Goal: Task Accomplishment & Management: Use online tool/utility

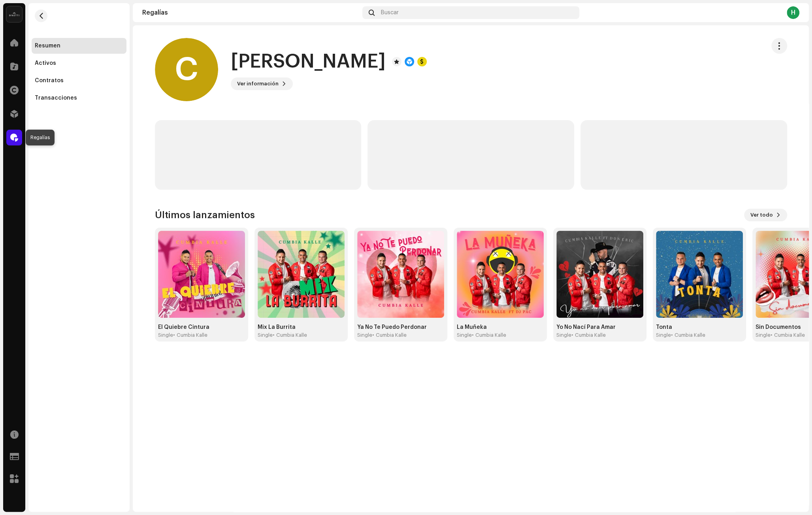
drag, startPoint x: 10, startPoint y: 133, endPoint x: 128, endPoint y: 123, distance: 118.5
click at [10, 133] on div at bounding box center [14, 138] width 16 height 16
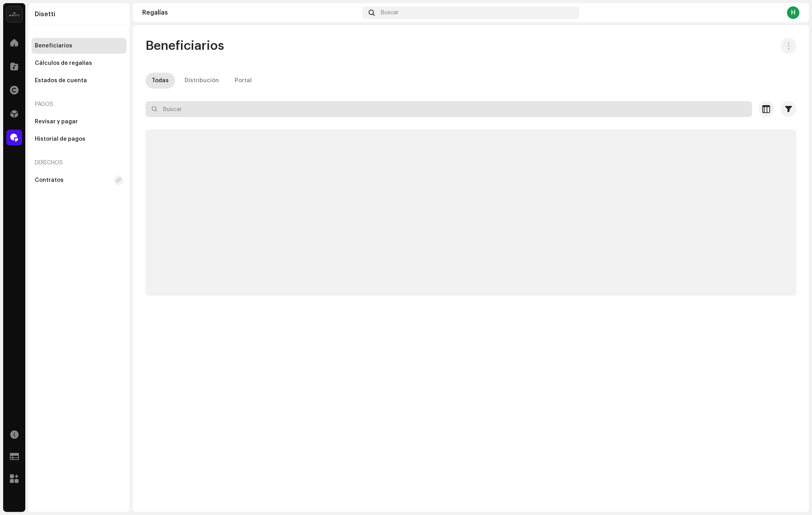
click at [210, 111] on input "text" at bounding box center [448, 109] width 606 height 16
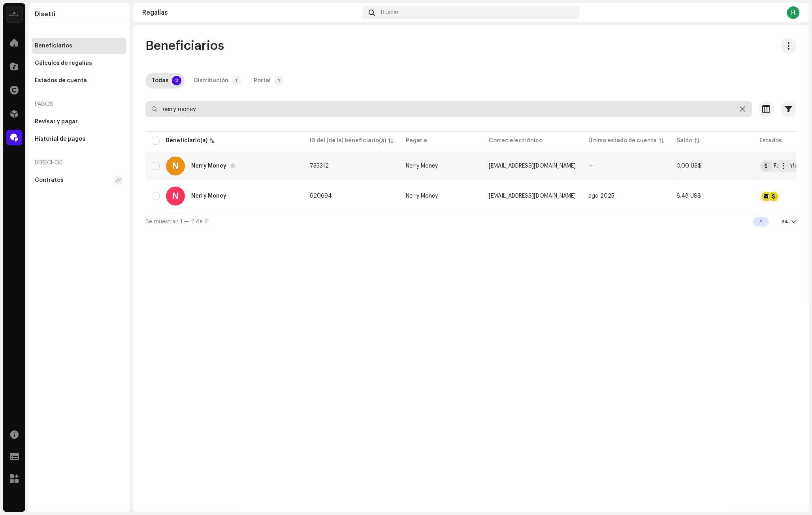
type input "nerry money"
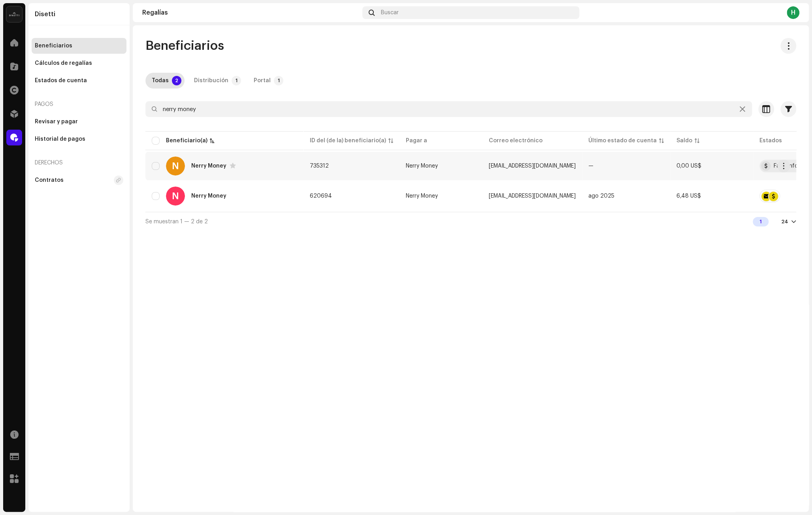
click at [274, 163] on div "N Nerry Money" at bounding box center [224, 165] width 145 height 19
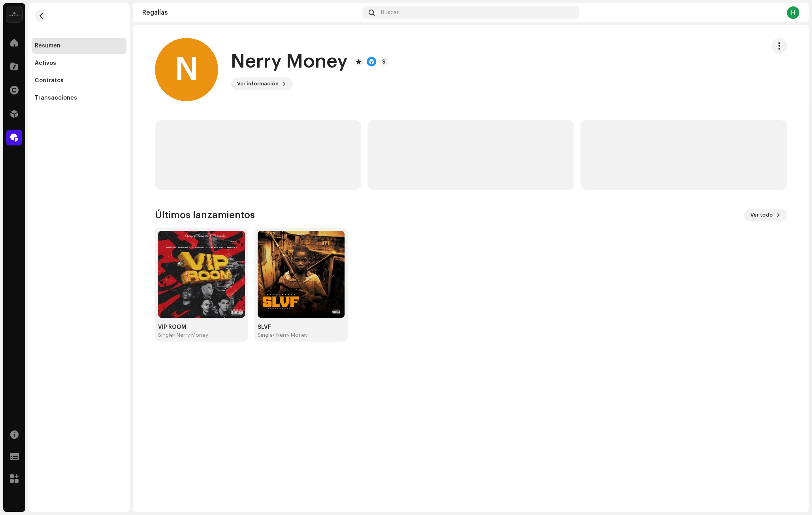
click at [774, 47] on button "button" at bounding box center [779, 46] width 16 height 16
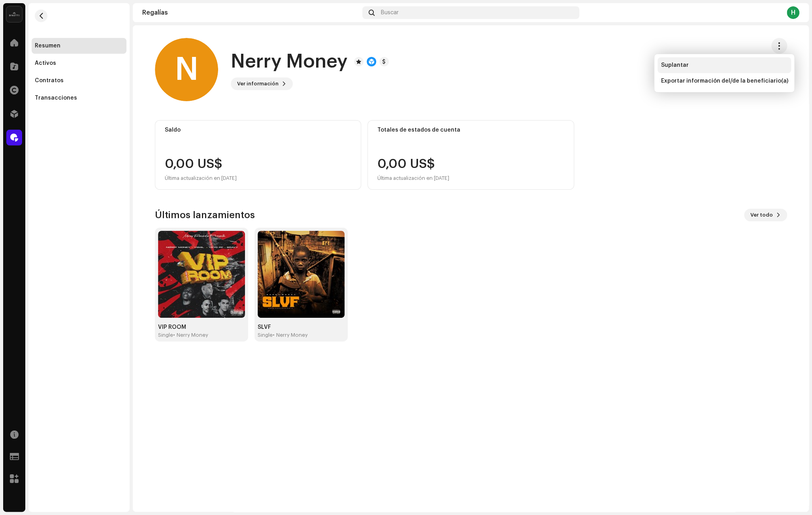
click at [737, 64] on div "Suplantar" at bounding box center [724, 65] width 127 height 6
